Goal: Information Seeking & Learning: Learn about a topic

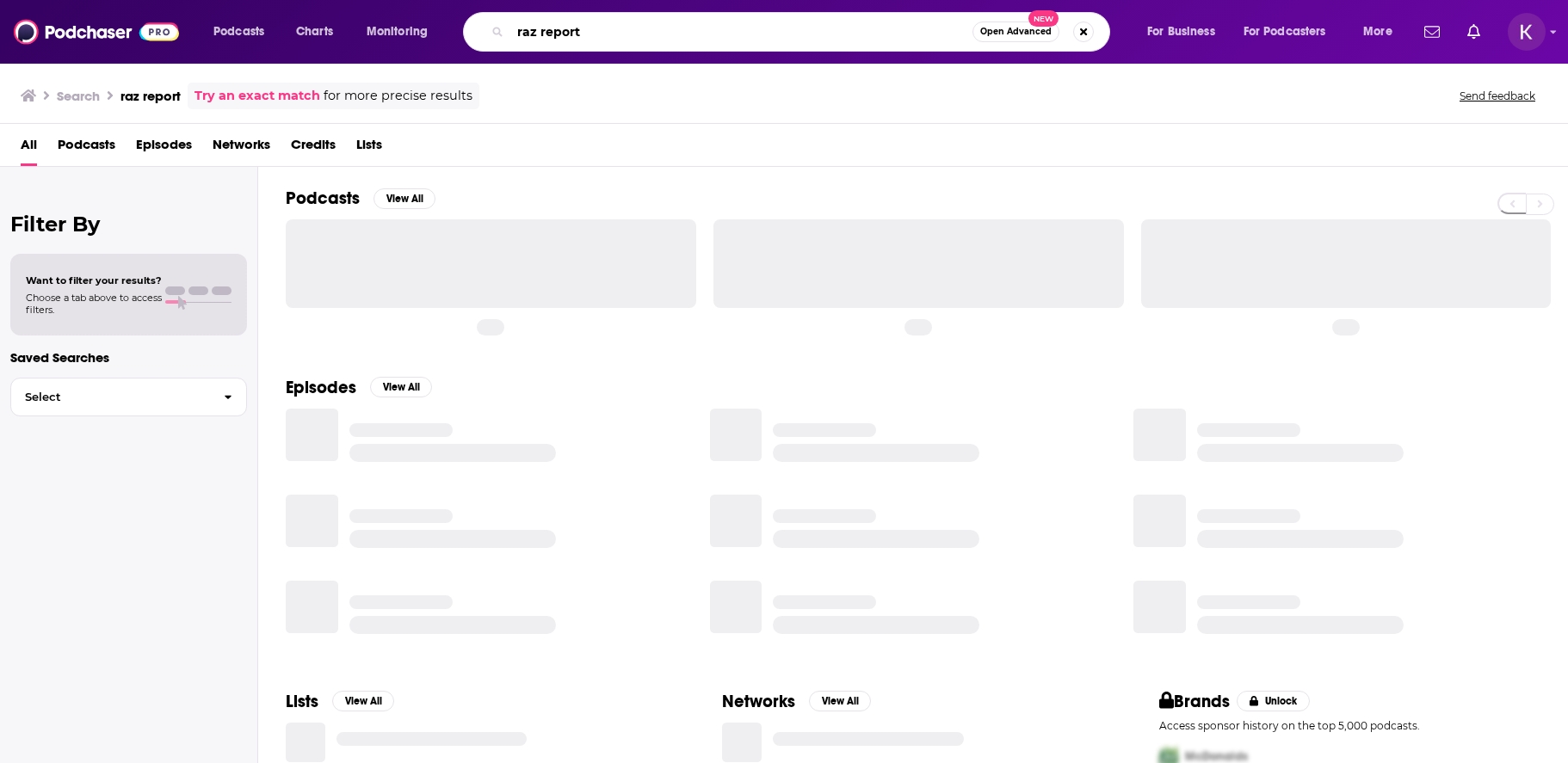
click at [593, 26] on input "raz report" at bounding box center [742, 32] width 462 height 27
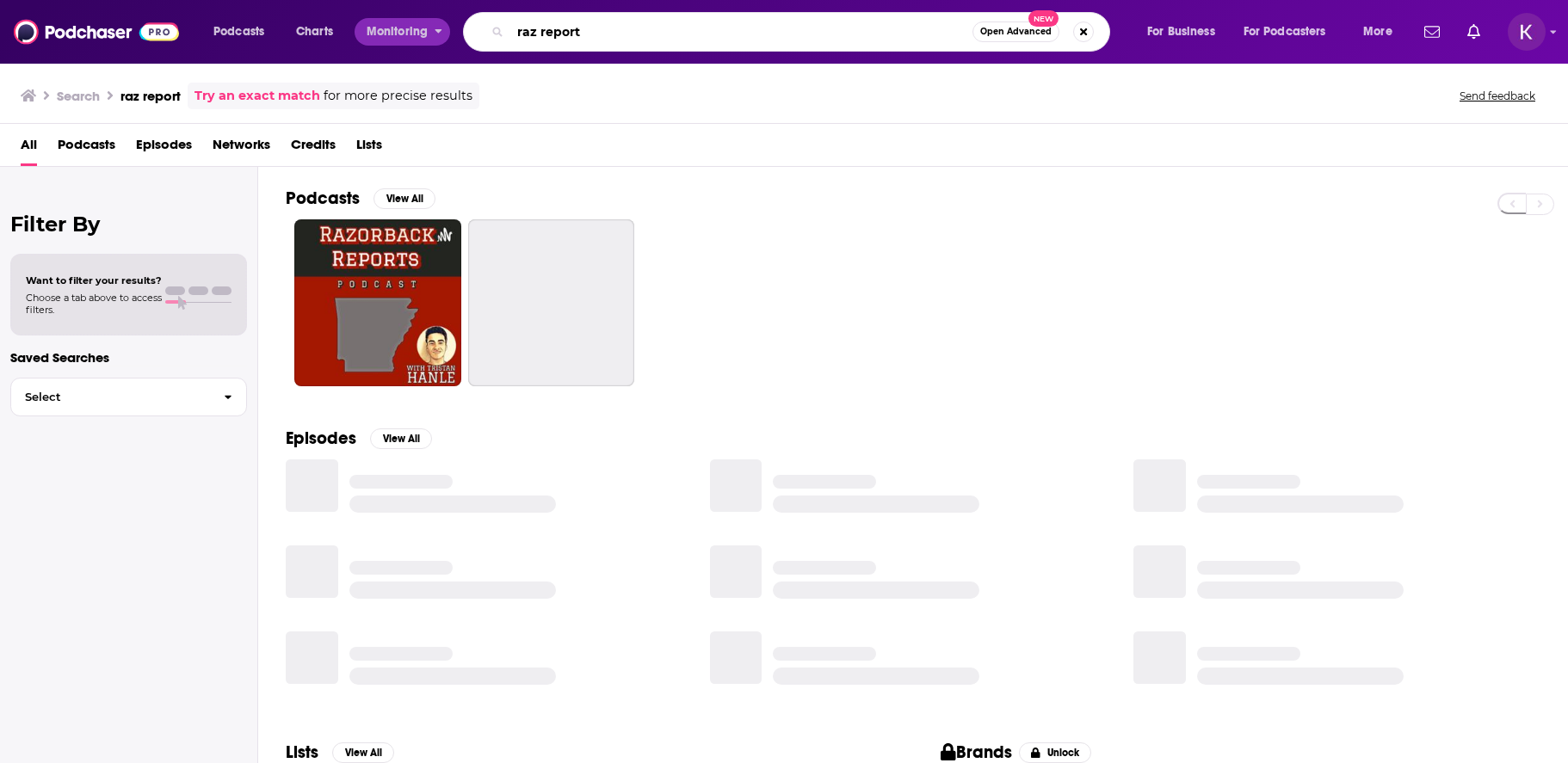
drag, startPoint x: 603, startPoint y: 29, endPoint x: 442, endPoint y: 29, distance: 161.0
click at [442, 29] on div "Podcasts Charts Monitoring raz report Open Advanced New For Business For Podcas…" at bounding box center [805, 31] width 1207 height 40
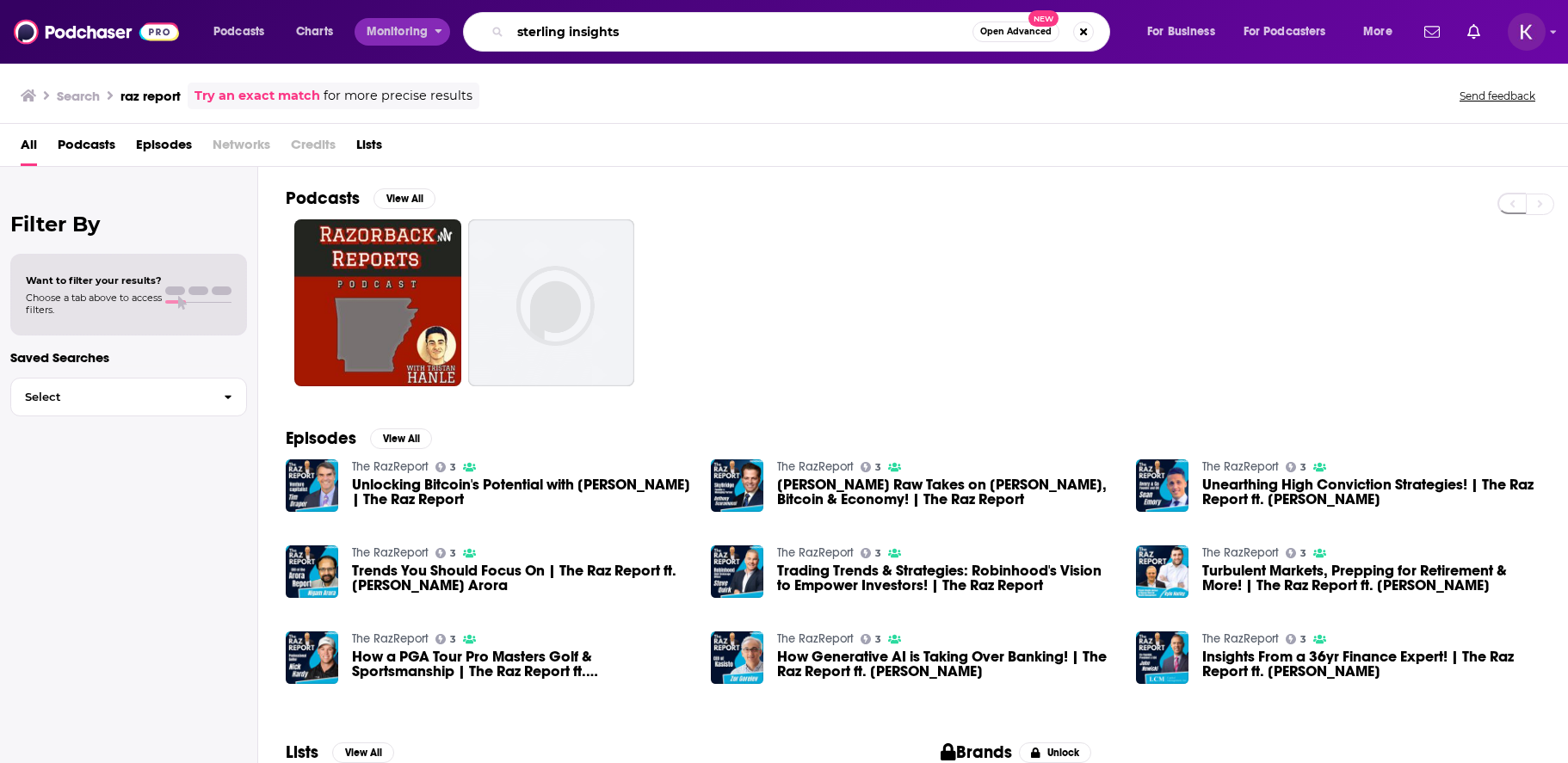
type input "sterling insights"
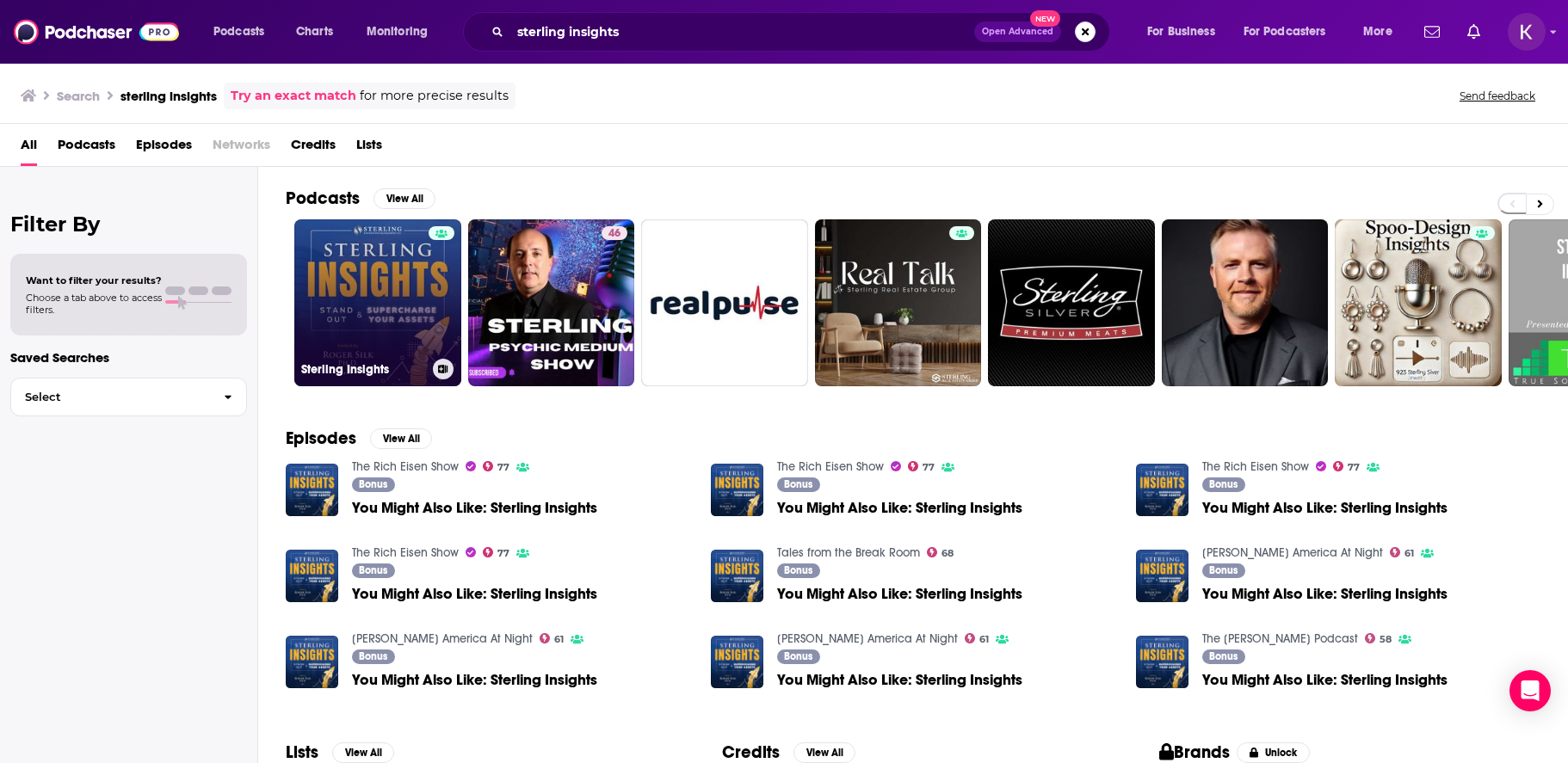
click at [380, 284] on link "Sterling Insights" at bounding box center [377, 302] width 167 height 167
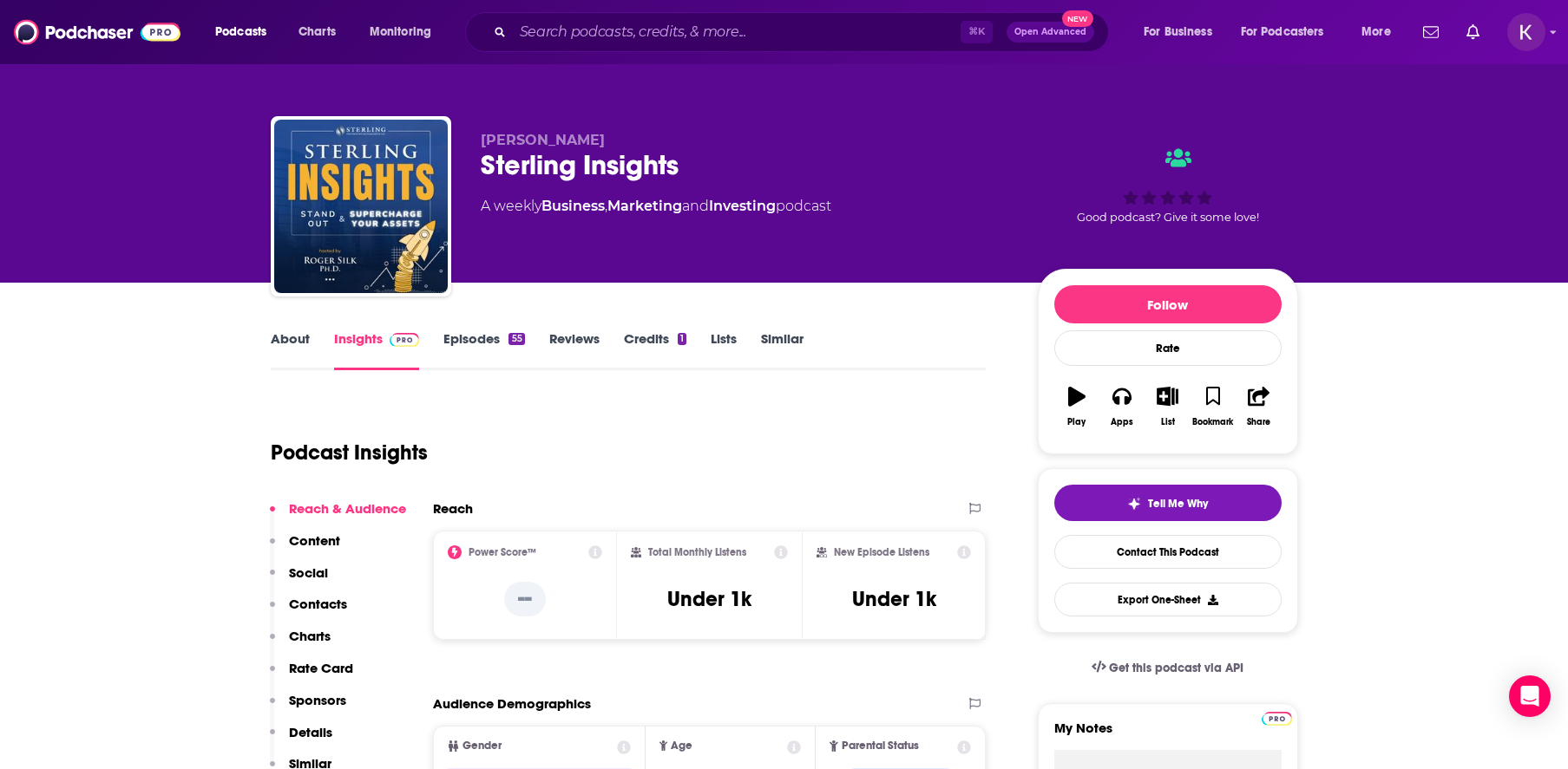
click at [294, 336] on link "About" at bounding box center [291, 351] width 39 height 40
